Goal: Find specific fact: Find specific fact

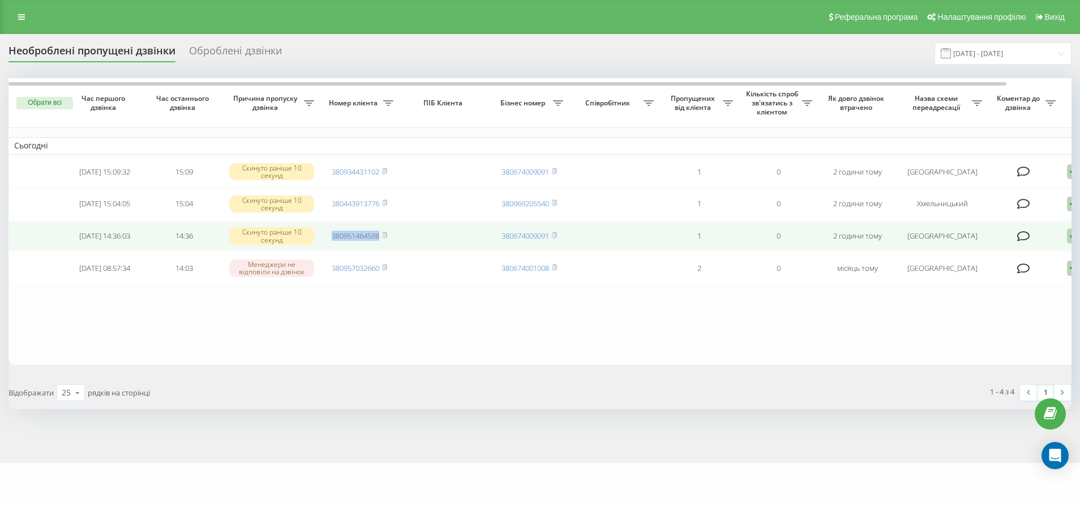
drag, startPoint x: 331, startPoint y: 234, endPoint x: 381, endPoint y: 237, distance: 50.5
click at [381, 237] on td "380951464598" at bounding box center [359, 236] width 79 height 30
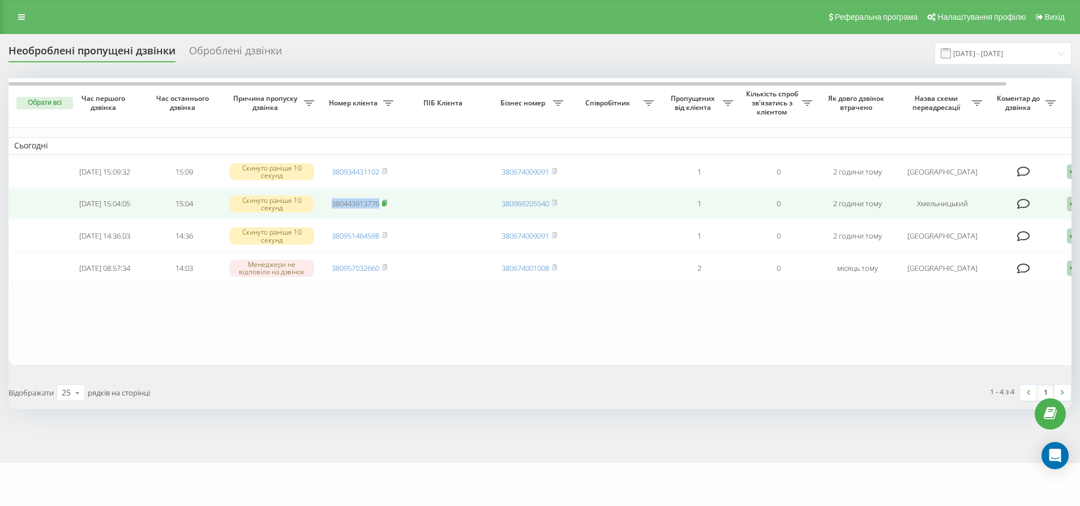
drag, startPoint x: 329, startPoint y: 202, endPoint x: 383, endPoint y: 204, distance: 54.4
click at [383, 204] on td "380443913776" at bounding box center [359, 204] width 79 height 30
copy link "380443913776"
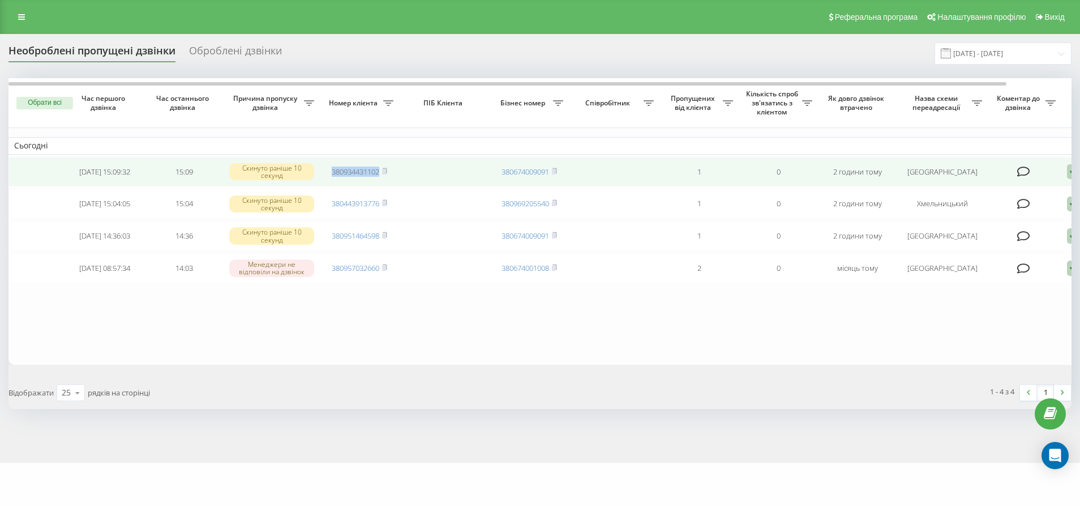
drag, startPoint x: 327, startPoint y: 169, endPoint x: 380, endPoint y: 174, distance: 53.0
click at [380, 174] on td "380934431102" at bounding box center [359, 172] width 79 height 30
copy link "380934431102"
